Goal: Transaction & Acquisition: Purchase product/service

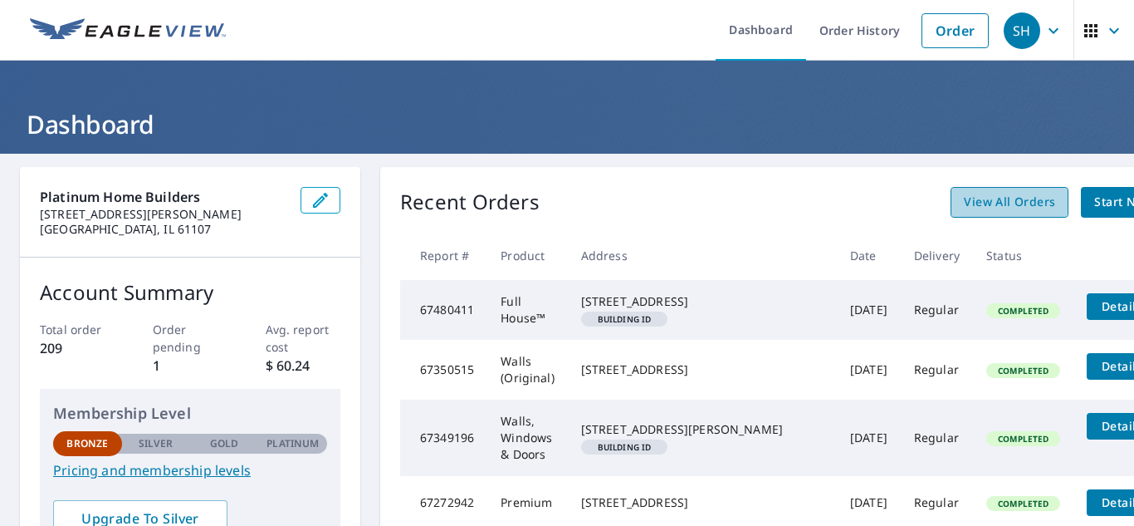
click at [964, 198] on span "View All Orders" at bounding box center [1009, 202] width 91 height 21
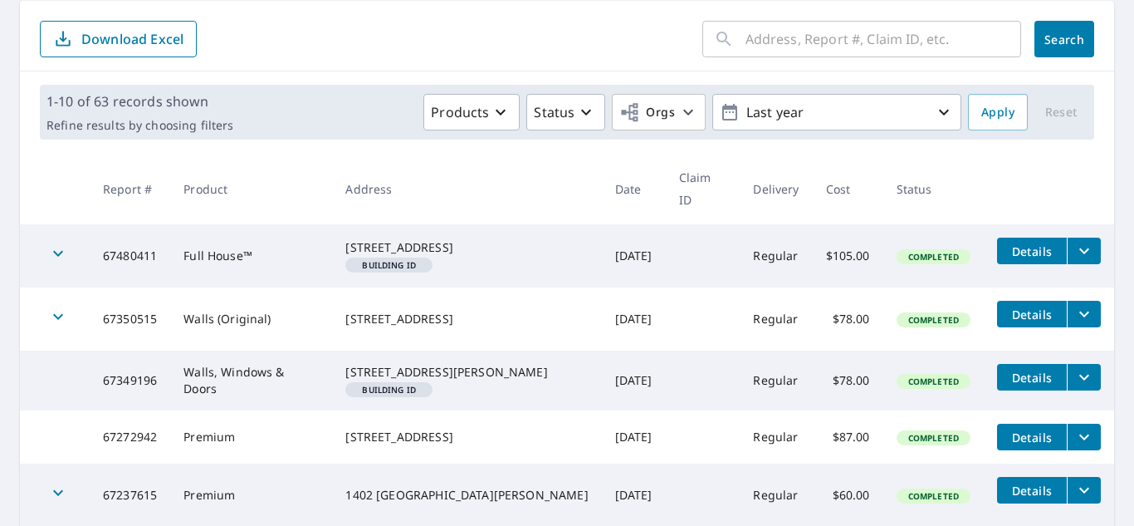
scroll to position [83, 0]
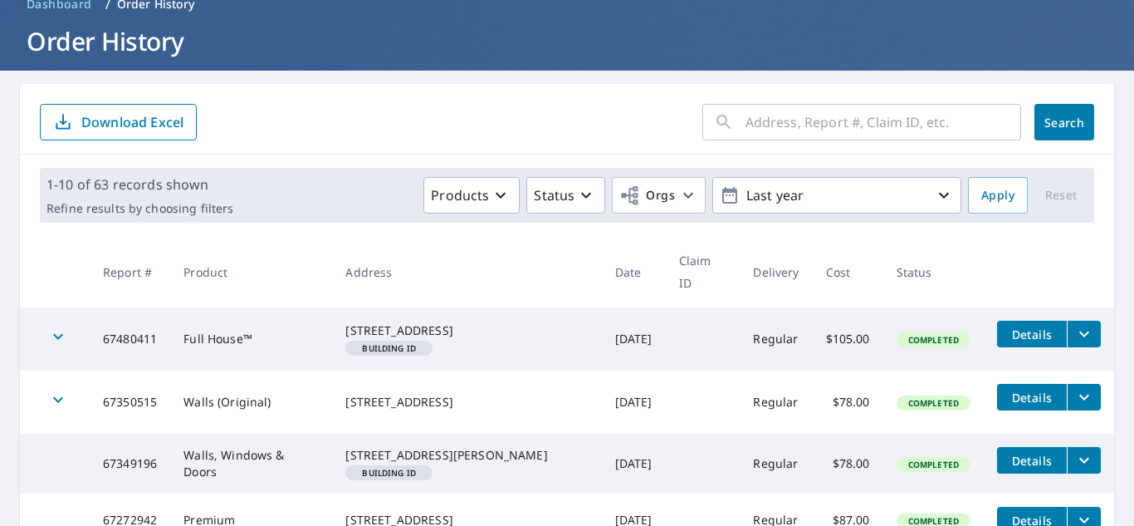
click at [747, 117] on input "text" at bounding box center [884, 122] width 276 height 46
click at [729, 120] on div "​" at bounding box center [861, 122] width 319 height 37
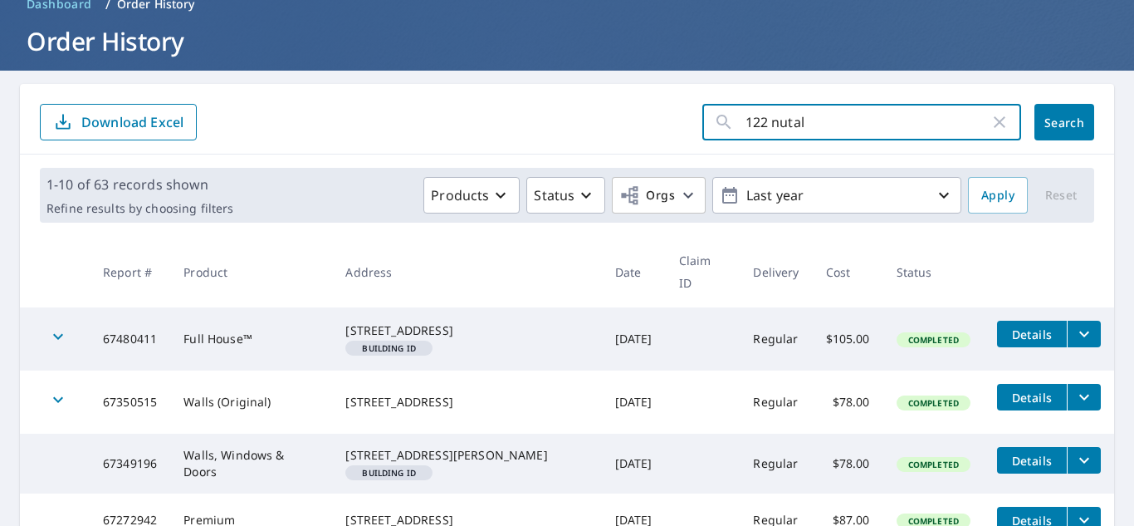
type input "122 [PERSON_NAME]"
click button "Search" at bounding box center [1065, 122] width 60 height 37
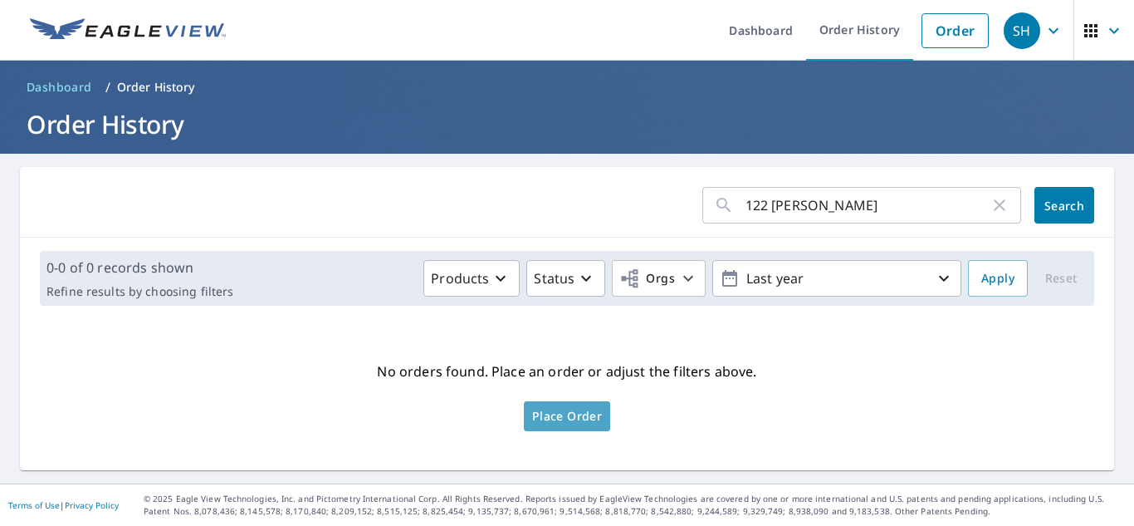
click at [562, 423] on link "Place Order" at bounding box center [567, 416] width 86 height 30
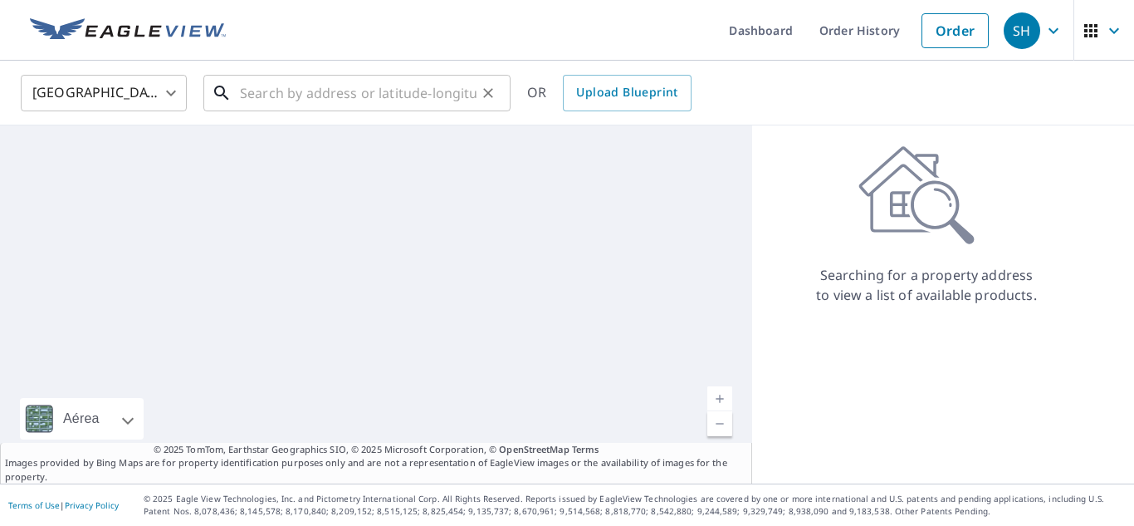
click at [364, 88] on input "text" at bounding box center [358, 93] width 237 height 46
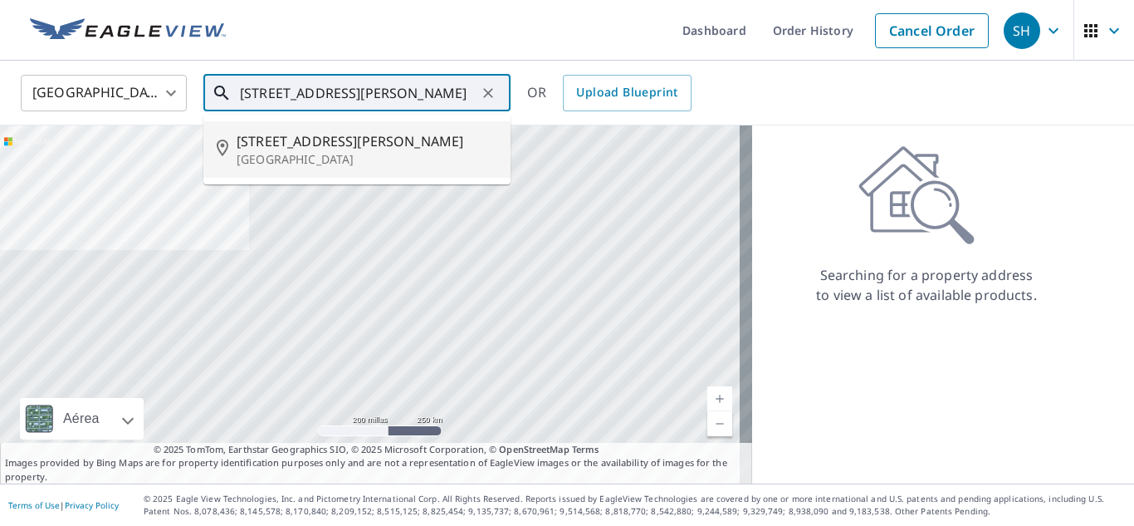
click at [369, 148] on span "122 Nuttall Rd" at bounding box center [367, 141] width 261 height 20
type input "122 Nuttall Rd Riverside, IL 60546"
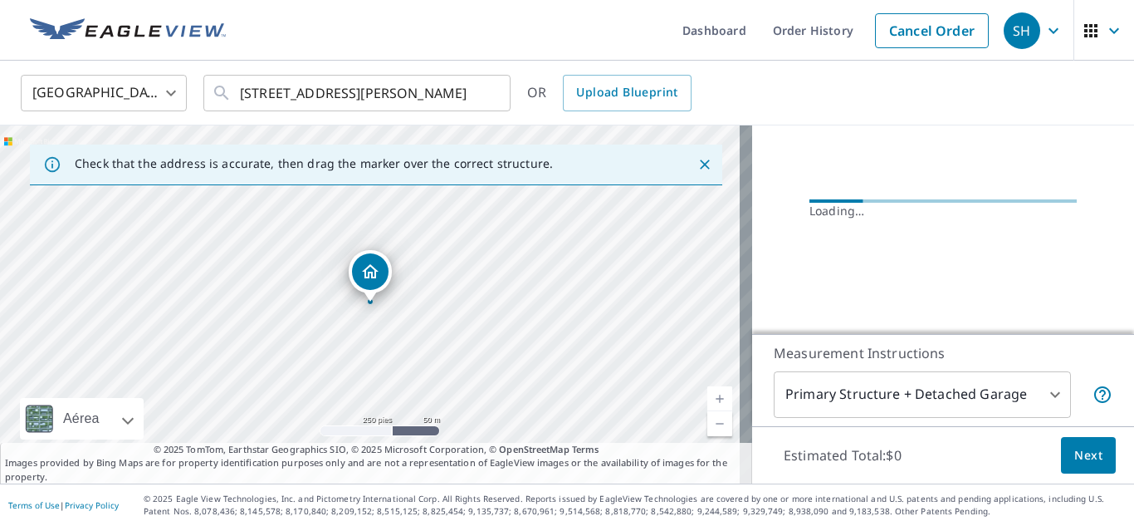
scroll to position [179, 0]
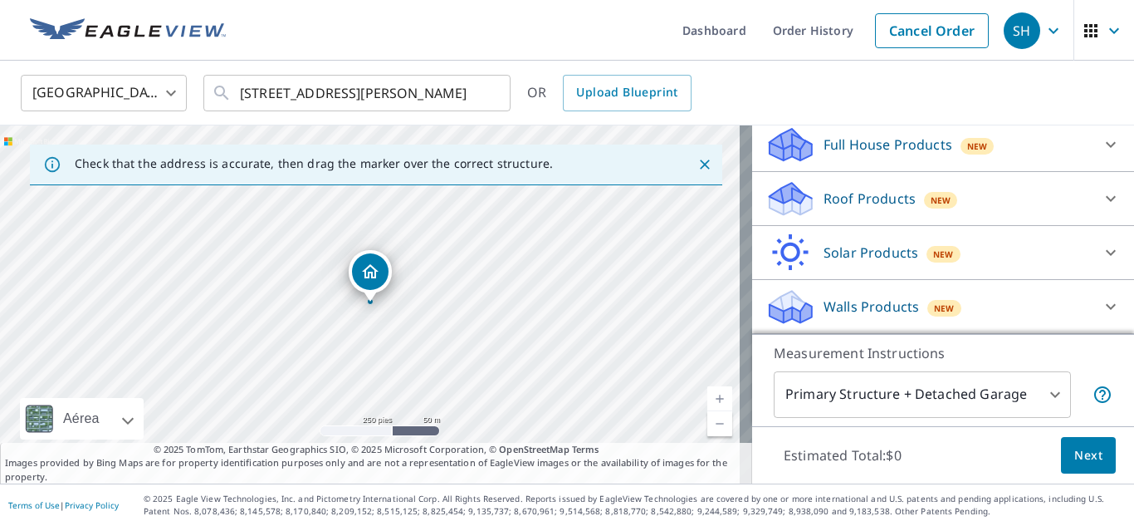
click at [807, 195] on div "Roof Products New" at bounding box center [928, 198] width 325 height 39
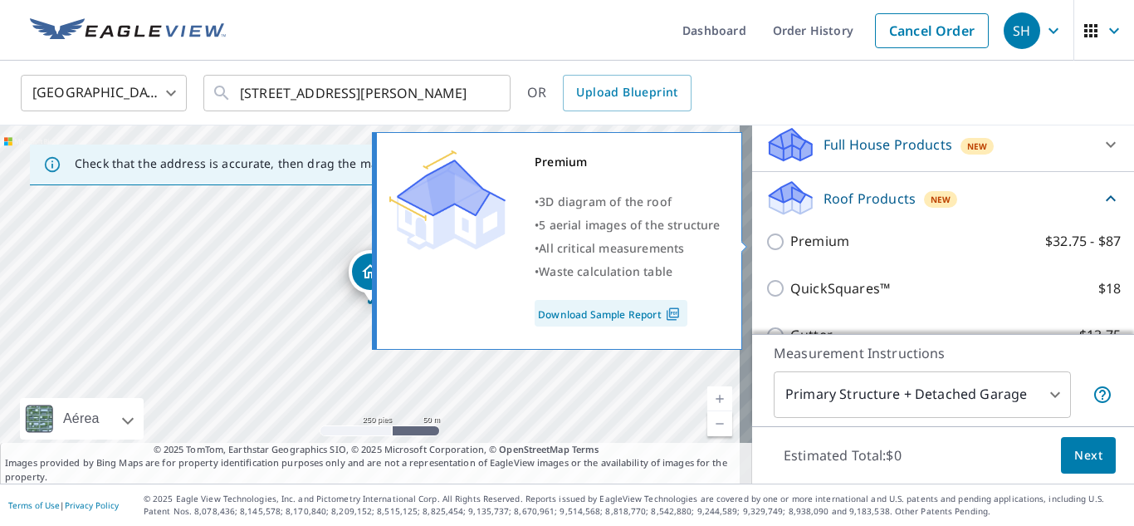
click at [796, 246] on p "Premium" at bounding box center [819, 241] width 59 height 21
click at [790, 246] on input "Premium $32.75 - $87" at bounding box center [778, 242] width 25 height 20
checkbox input "true"
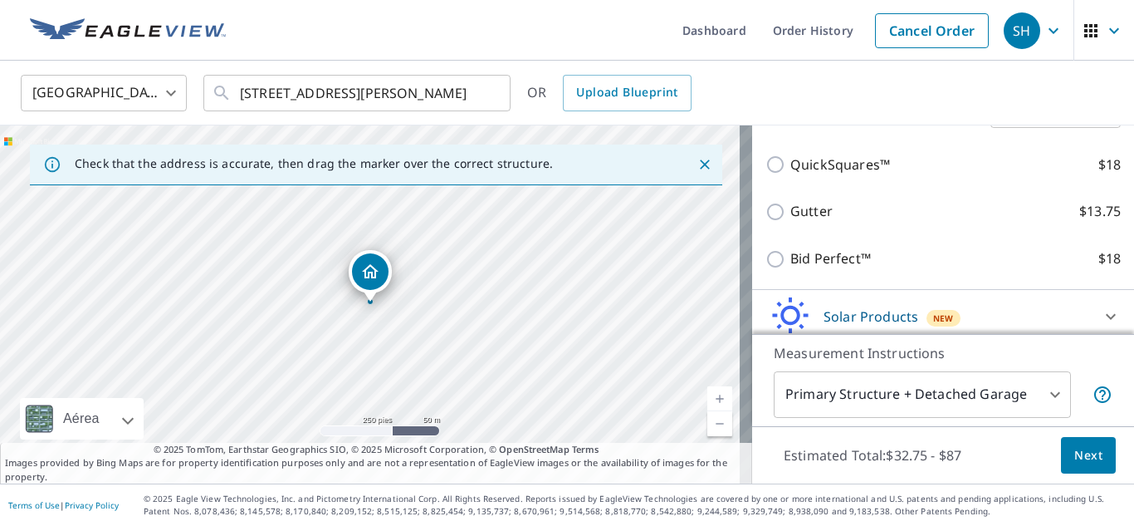
scroll to position [429, 0]
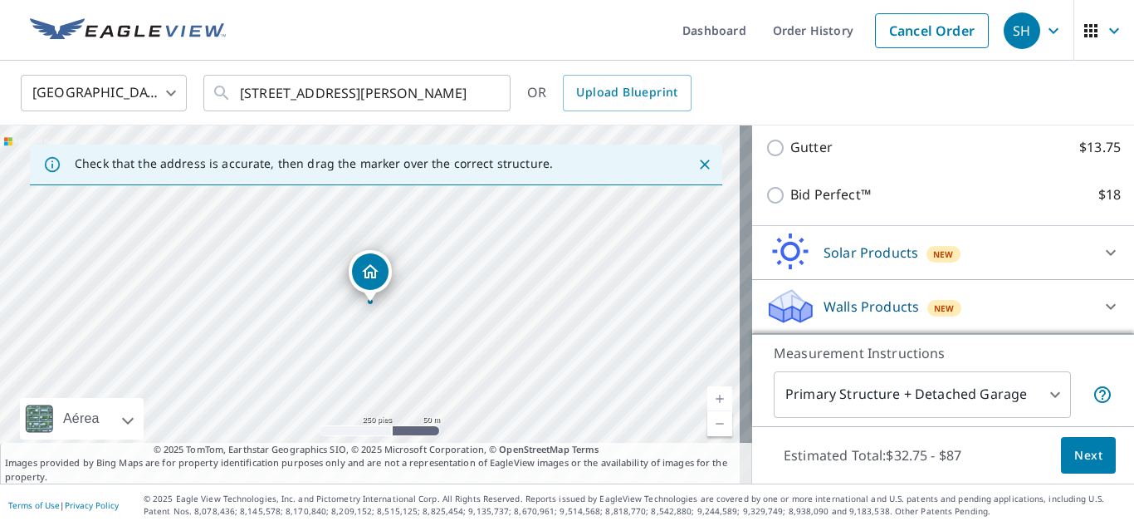
click at [919, 400] on body "SH SH Dashboard Order History Cancel Order SH United States US ​ 122 Nuttall Rd…" at bounding box center [567, 263] width 1134 height 526
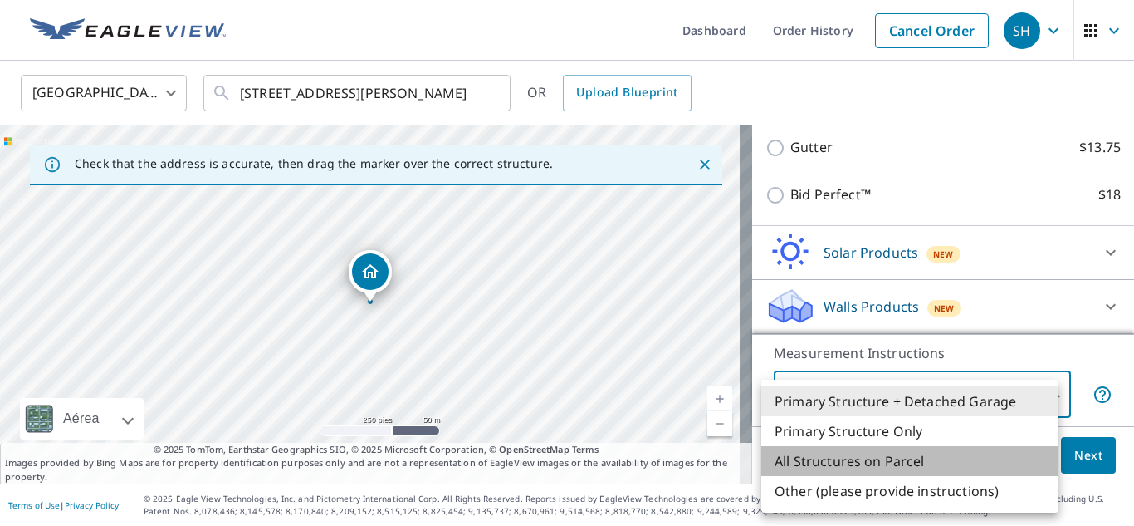
click at [903, 456] on li "All Structures on Parcel" at bounding box center [909, 461] width 297 height 30
type input "3"
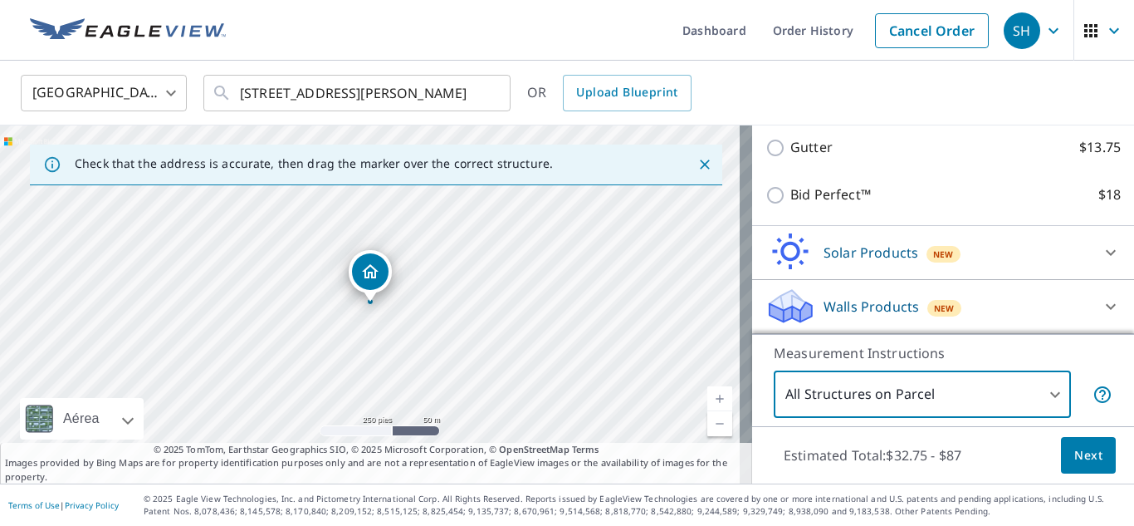
click at [1061, 446] on button "Next" at bounding box center [1088, 455] width 55 height 37
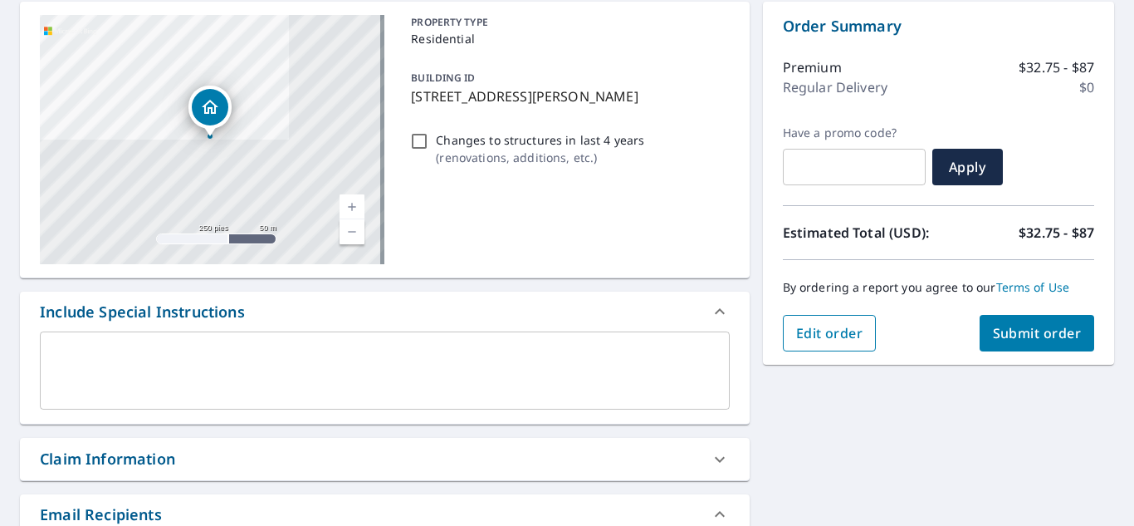
scroll to position [166, 0]
click at [1009, 330] on span "Submit order" at bounding box center [1037, 332] width 89 height 18
